Goal: Transaction & Acquisition: Subscribe to service/newsletter

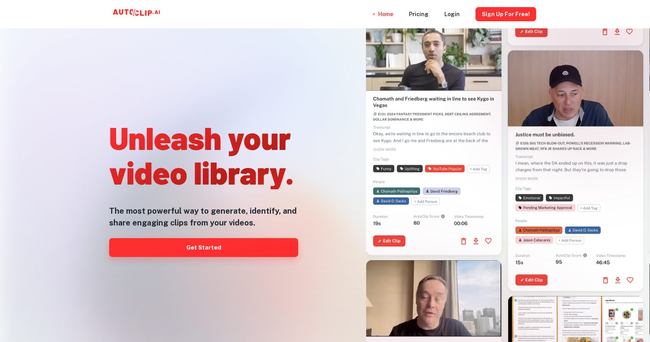
click at [211, 246] on link "Get Started" at bounding box center [203, 247] width 189 height 19
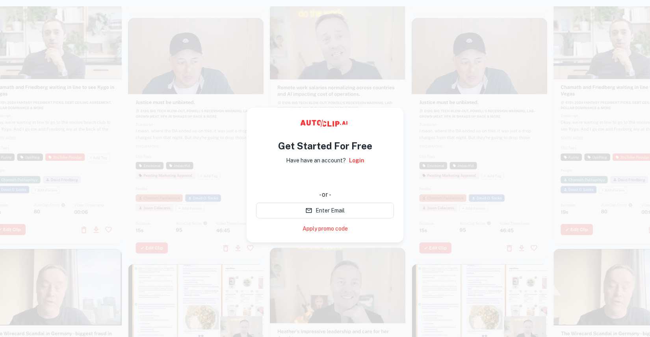
click at [431, 139] on div at bounding box center [478, 138] width 135 height 241
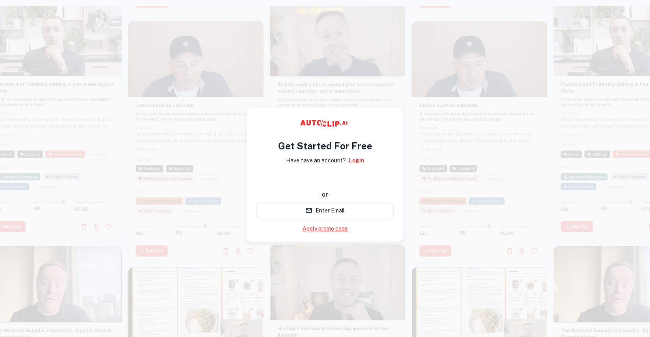
click at [329, 227] on link "Apply promo code" at bounding box center [324, 228] width 45 height 8
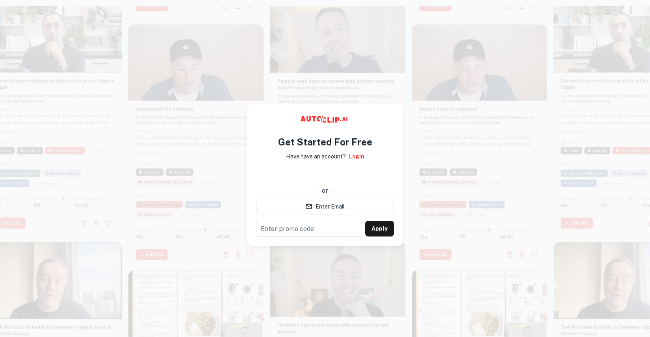
click at [253, 110] on div "Get Started For Free Have have an account? Login - or - Enter Email ​ Apply" at bounding box center [324, 175] width 157 height 142
click at [399, 109] on div "Get Started For Free Have have an account? Login - or - Enter Email ​ Apply" at bounding box center [324, 175] width 157 height 142
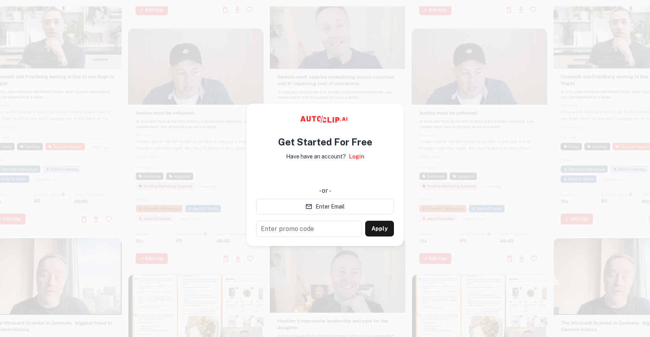
click at [174, 166] on div at bounding box center [195, 148] width 135 height 241
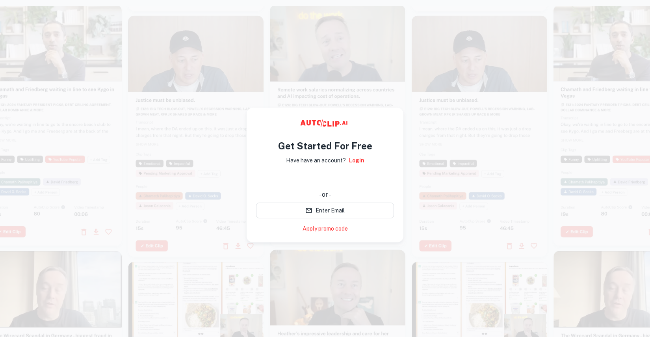
click at [396, 117] on div "Get Started For Free Have have an account? Login - or - Enter Email Apply promo…" at bounding box center [324, 174] width 157 height 135
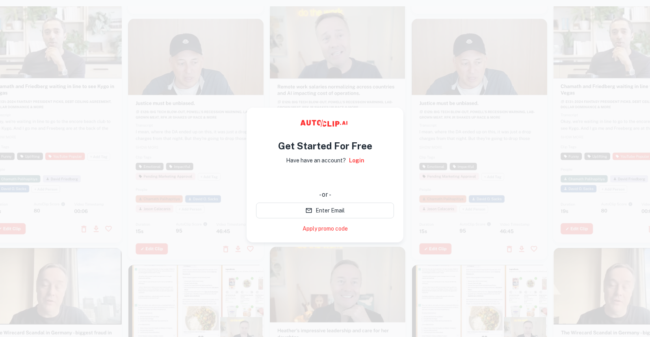
click at [328, 179] on div "使用 Google 账号登录。在新标签页中打开" at bounding box center [325, 178] width 138 height 17
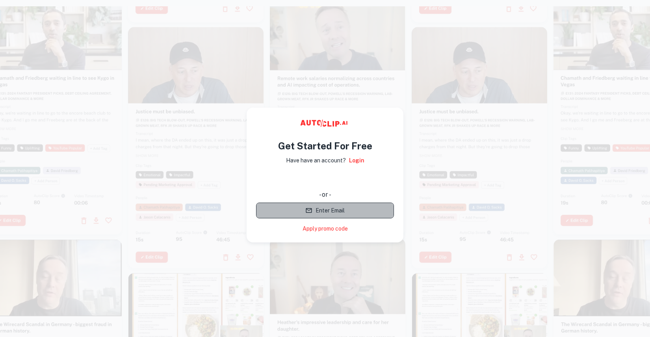
click at [325, 211] on button "Enter Email" at bounding box center [325, 210] width 138 height 16
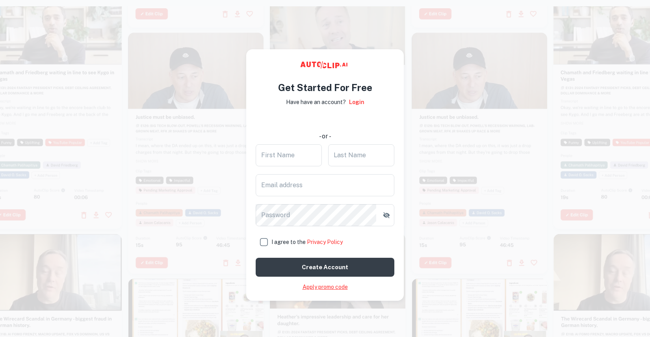
click at [332, 285] on link "Apply promo code" at bounding box center [324, 287] width 45 height 8
